Goal: Answer question/provide support: Share knowledge or assist other users

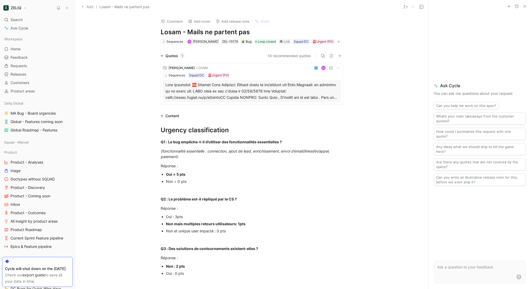
scroll to position [363, 0]
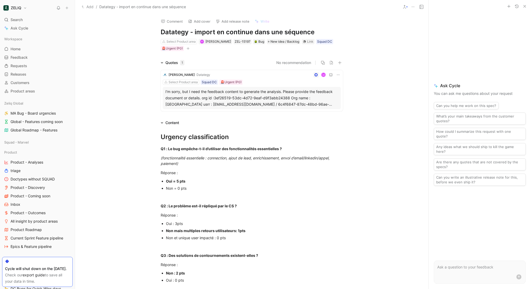
click at [165, 19] on button "Comment" at bounding box center [172, 21] width 27 height 7
click at [205, 43] on span "Send" at bounding box center [205, 43] width 8 height 5
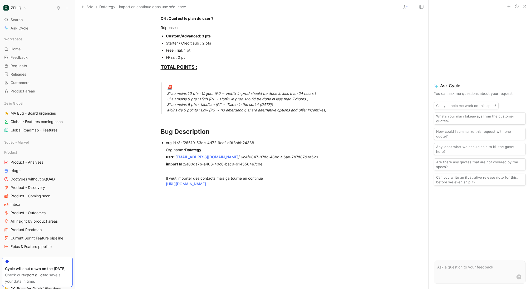
scroll to position [330, 0]
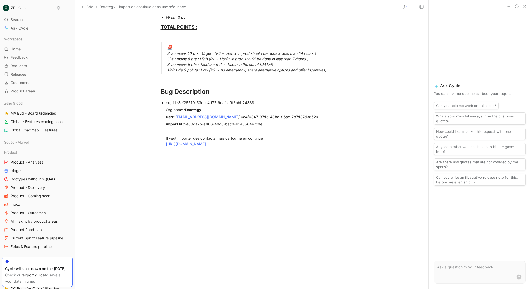
click at [206, 141] on link "[URL][DOMAIN_NAME]" at bounding box center [186, 143] width 40 height 4
click at [288, 178] on div at bounding box center [251, 194] width 353 height 87
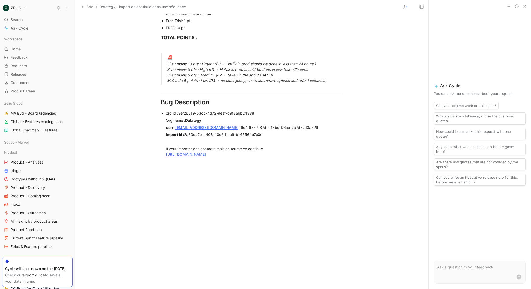
scroll to position [308, 0]
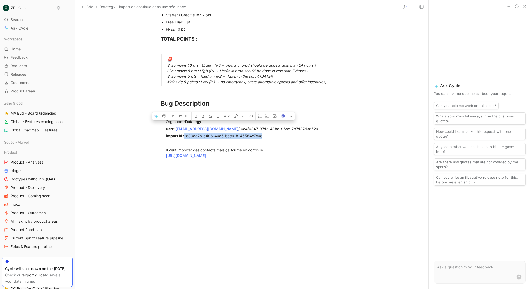
drag, startPoint x: 268, startPoint y: 137, endPoint x: 184, endPoint y: 137, distance: 83.8
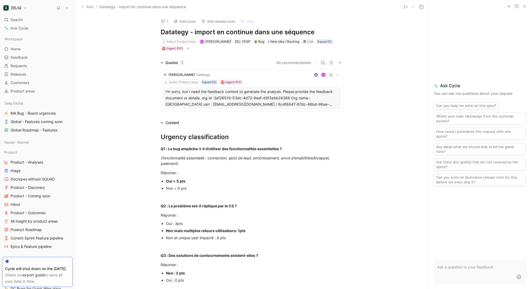
scroll to position [330, 0]
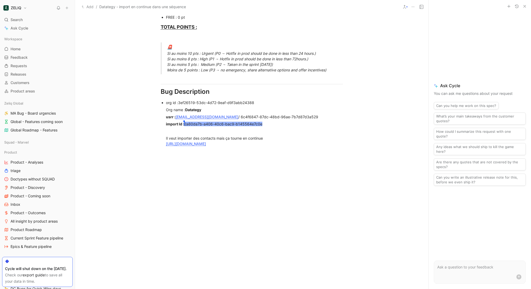
click at [261, 122] on span "2a80da7b-a406-40c6-bac9-b145564e7c0e" at bounding box center [223, 124] width 78 height 4
drag, startPoint x: 272, startPoint y: 113, endPoint x: 185, endPoint y: 112, distance: 87.7
click at [305, 167] on div at bounding box center [251, 194] width 353 height 87
